Goal: Information Seeking & Learning: Learn about a topic

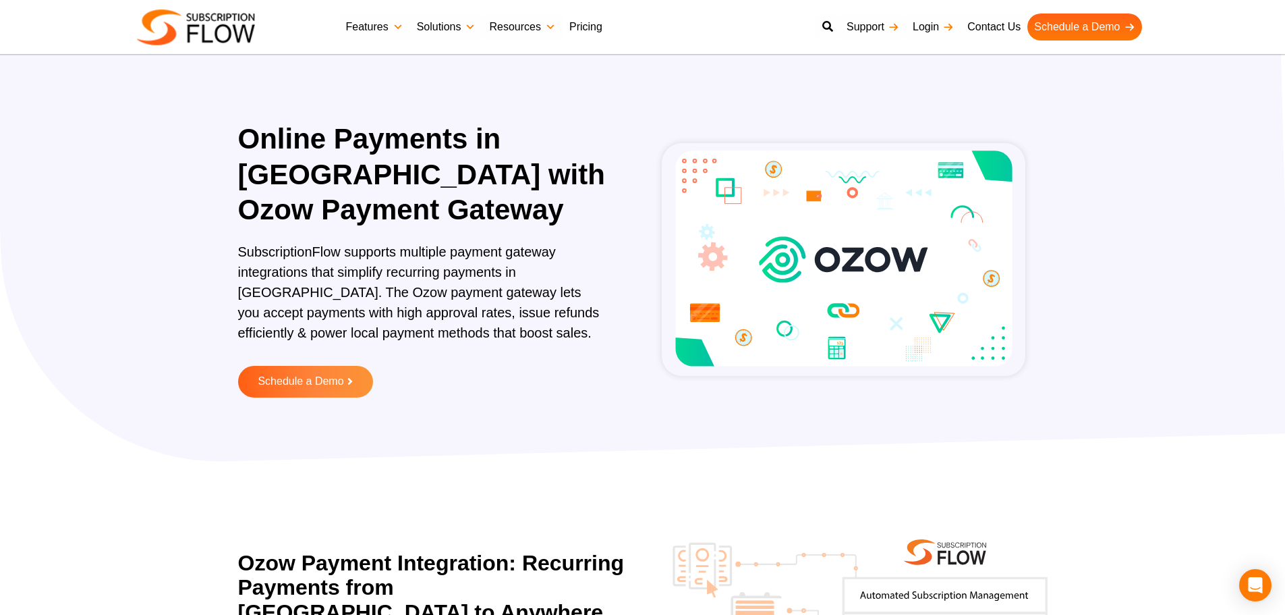
click at [577, 33] on link "Pricing" at bounding box center [586, 26] width 47 height 27
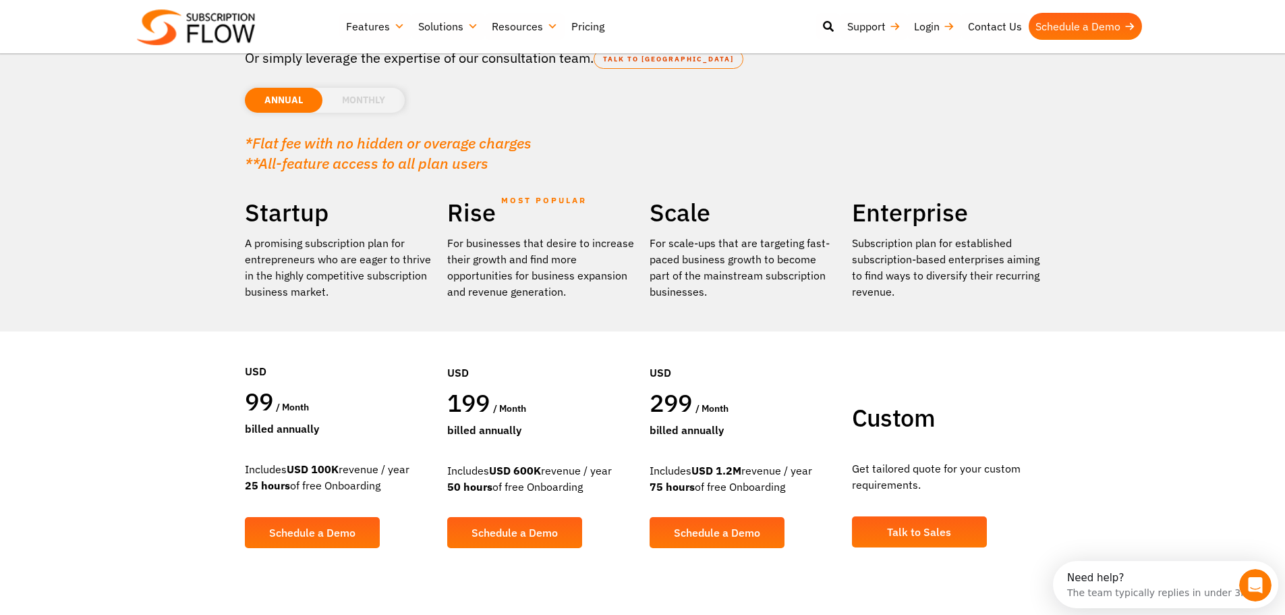
scroll to position [202, 0]
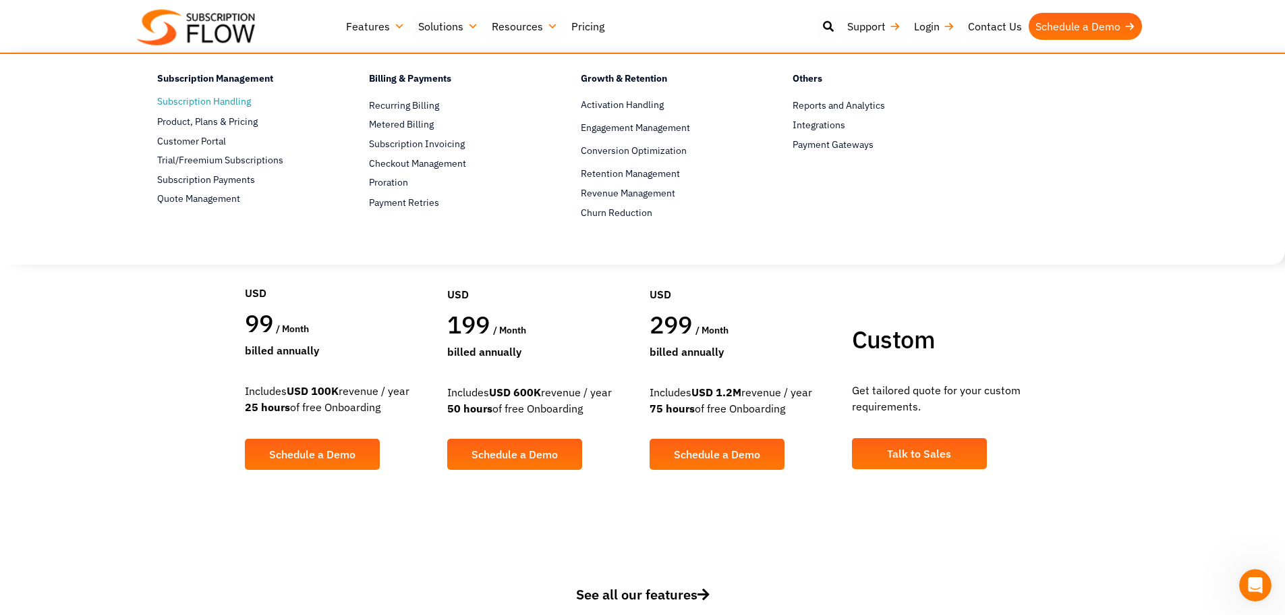
click at [231, 103] on link "Subscription Handling" at bounding box center [239, 102] width 165 height 16
